Goal: Transaction & Acquisition: Subscribe to service/newsletter

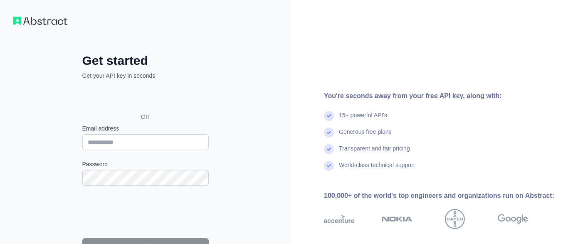
click at [168, 98] on div "Se connecter avec Google. S'ouvre dans un nouvel onglet." at bounding box center [144, 98] width 125 height 18
click at [172, 101] on div "Se connecter avec Google. S'ouvre dans un nouvel onglet." at bounding box center [144, 98] width 125 height 18
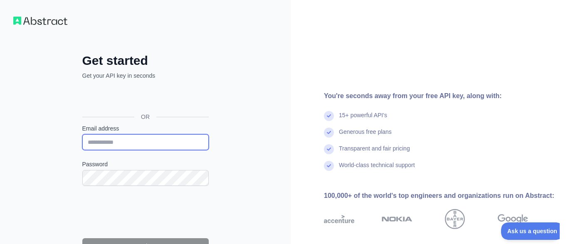
click at [124, 143] on input "Email address" at bounding box center [145, 142] width 126 height 16
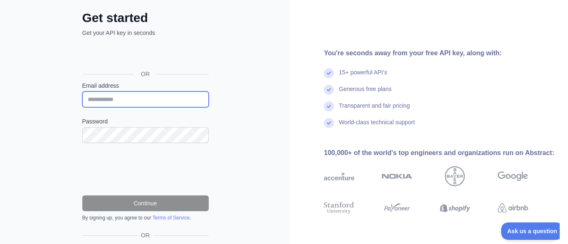
scroll to position [95, 0]
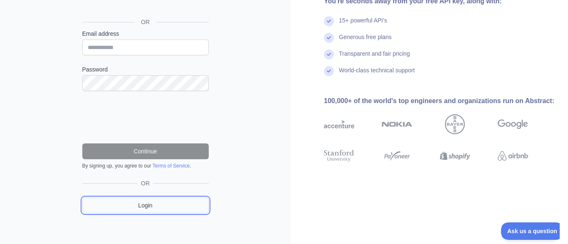
click at [95, 202] on link "Login" at bounding box center [145, 206] width 126 height 16
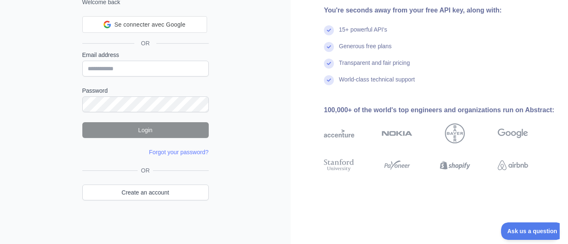
scroll to position [54, 0]
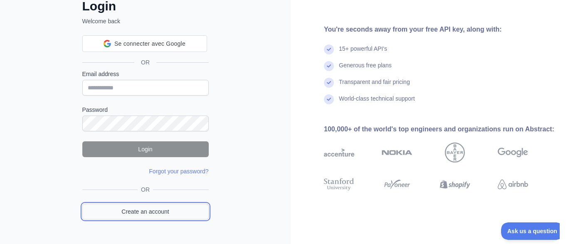
click at [101, 204] on link "Create an account" at bounding box center [145, 212] width 126 height 16
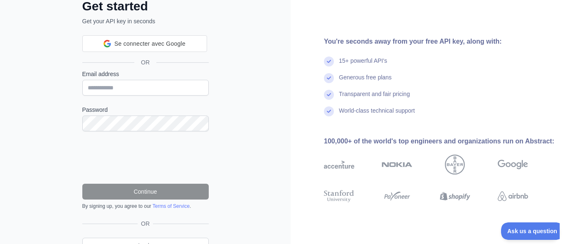
scroll to position [39, 0]
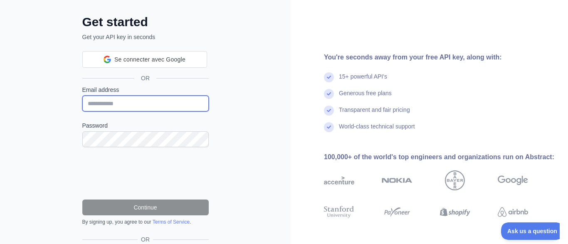
click at [165, 104] on input "Email address" at bounding box center [145, 104] width 126 height 16
type input "**********"
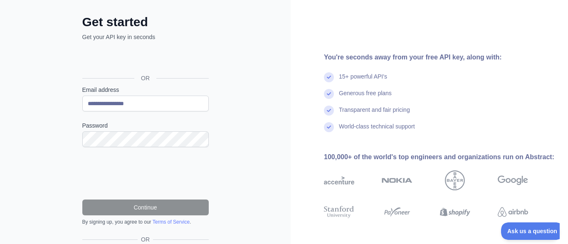
click at [46, 134] on div "**********" at bounding box center [145, 131] width 291 height 341
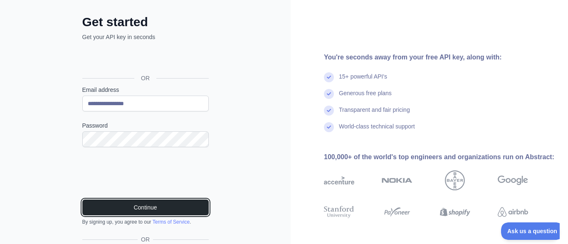
click at [85, 210] on button "Continue" at bounding box center [145, 208] width 126 height 16
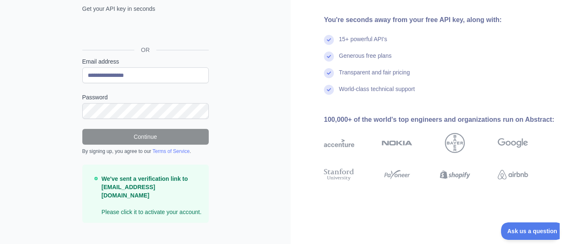
scroll to position [70, 0]
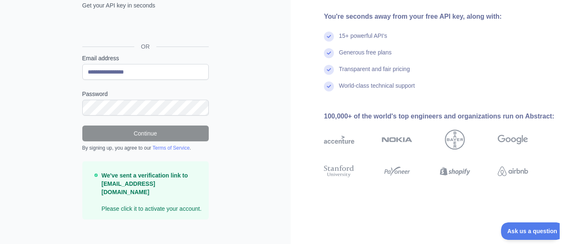
click at [133, 191] on p "We've sent a verification link to ybby155@gmail.com Please click it to activate…" at bounding box center [151, 192] width 100 height 42
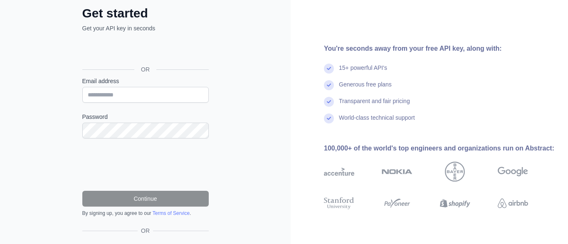
scroll to position [97, 0]
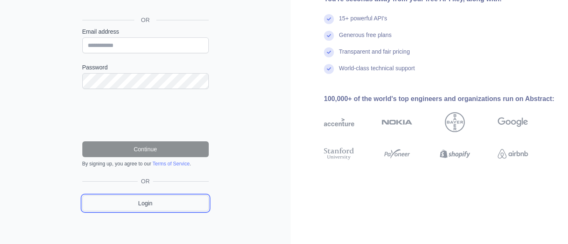
click at [151, 200] on link "Login" at bounding box center [145, 203] width 126 height 16
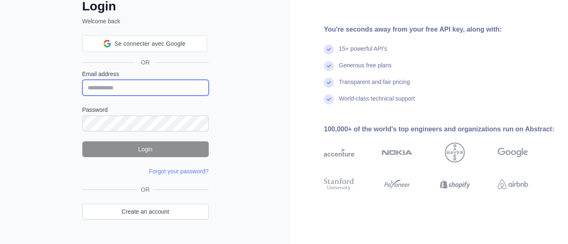
click at [129, 87] on input "Email address" at bounding box center [145, 88] width 126 height 16
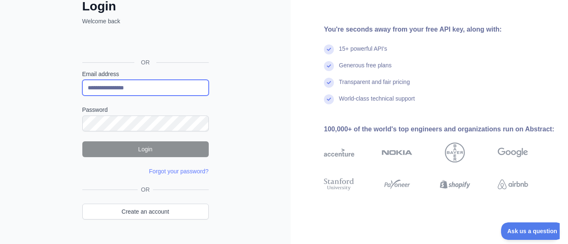
type input "**********"
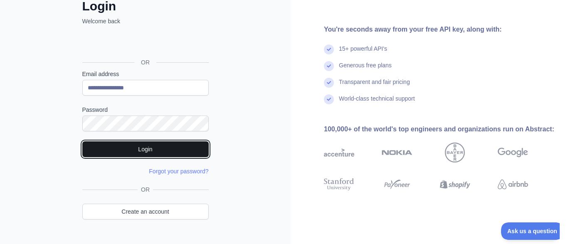
click at [100, 152] on button "Login" at bounding box center [145, 149] width 126 height 16
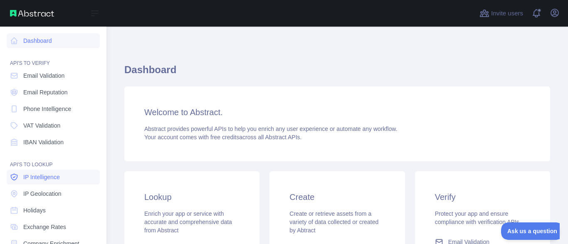
click at [22, 173] on link "IP Intelligence" at bounding box center [53, 177] width 93 height 15
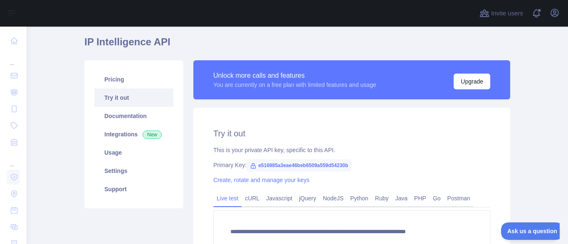
scroll to position [50, 0]
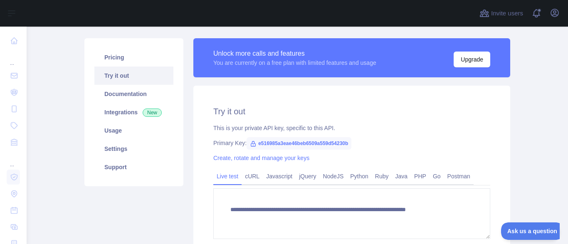
type textarea "**********"
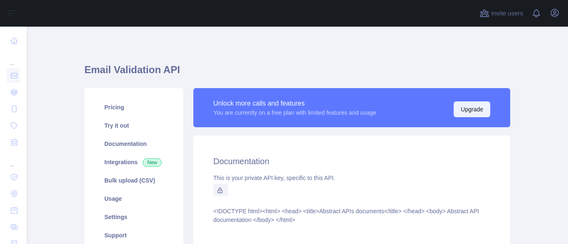
click at [472, 107] on button "Upgrade" at bounding box center [472, 109] width 37 height 16
